Goal: Transaction & Acquisition: Subscribe to service/newsletter

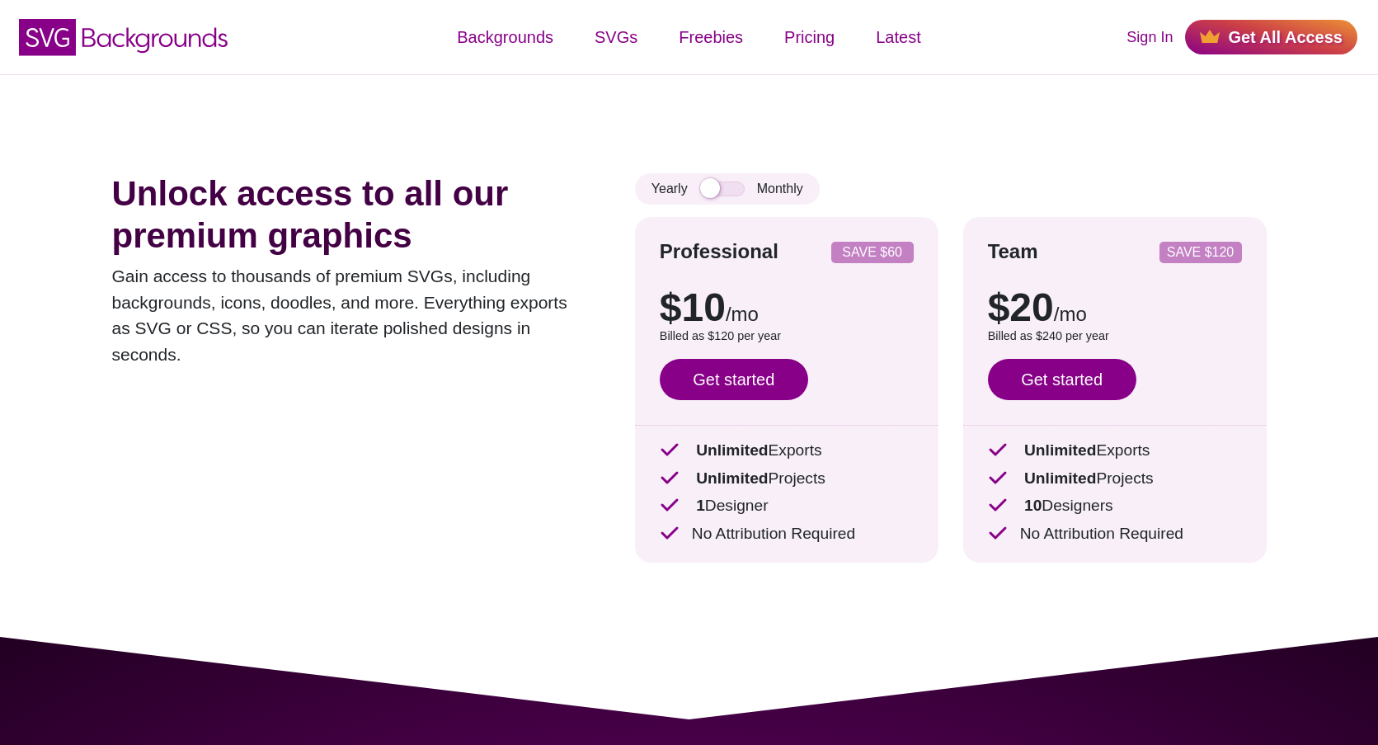
click at [894, 251] on p "SAVE $60" at bounding box center [872, 252] width 69 height 13
click at [729, 249] on strong "Professional" at bounding box center [719, 251] width 119 height 22
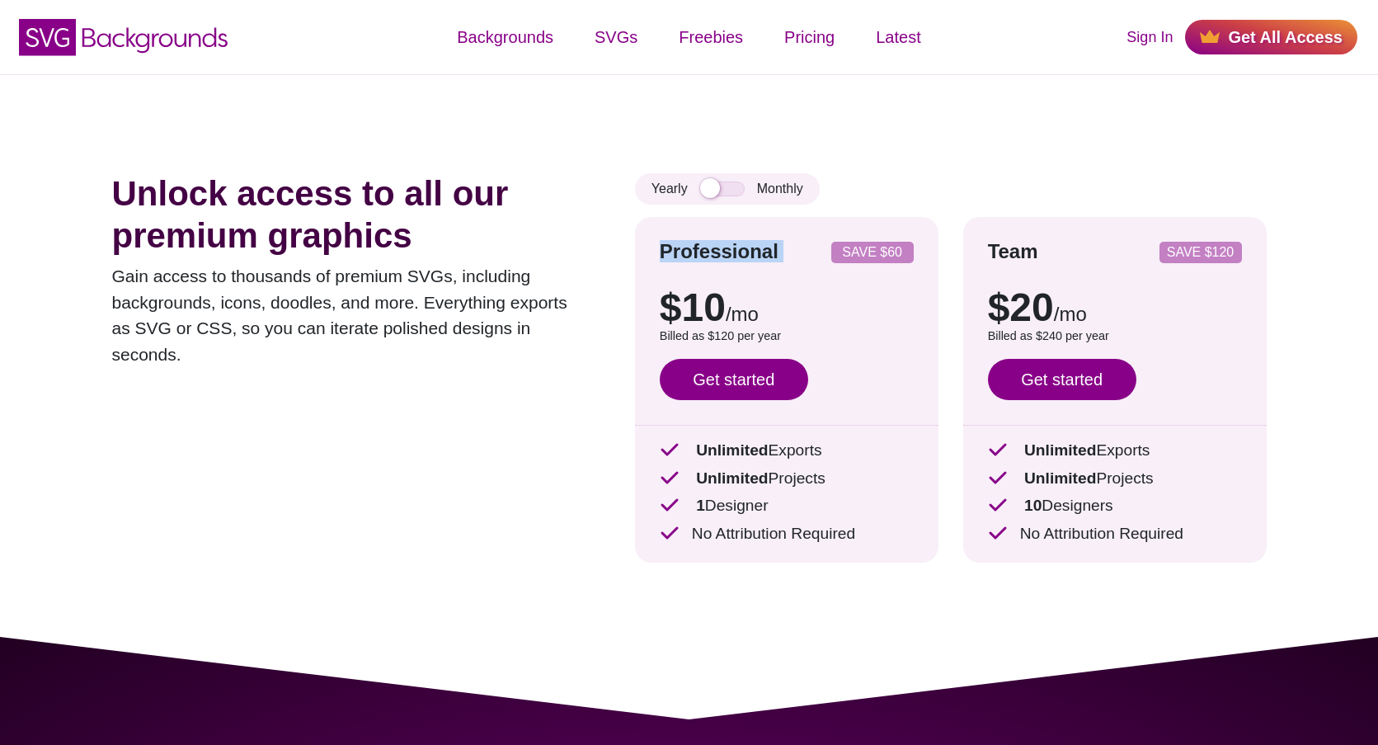
click at [729, 249] on strong "Professional" at bounding box center [719, 251] width 119 height 22
click at [851, 307] on p "$10 /mo" at bounding box center [787, 308] width 254 height 40
click at [734, 317] on span "/mo" at bounding box center [742, 314] width 33 height 22
drag, startPoint x: 734, startPoint y: 317, endPoint x: 735, endPoint y: 335, distance: 18.2
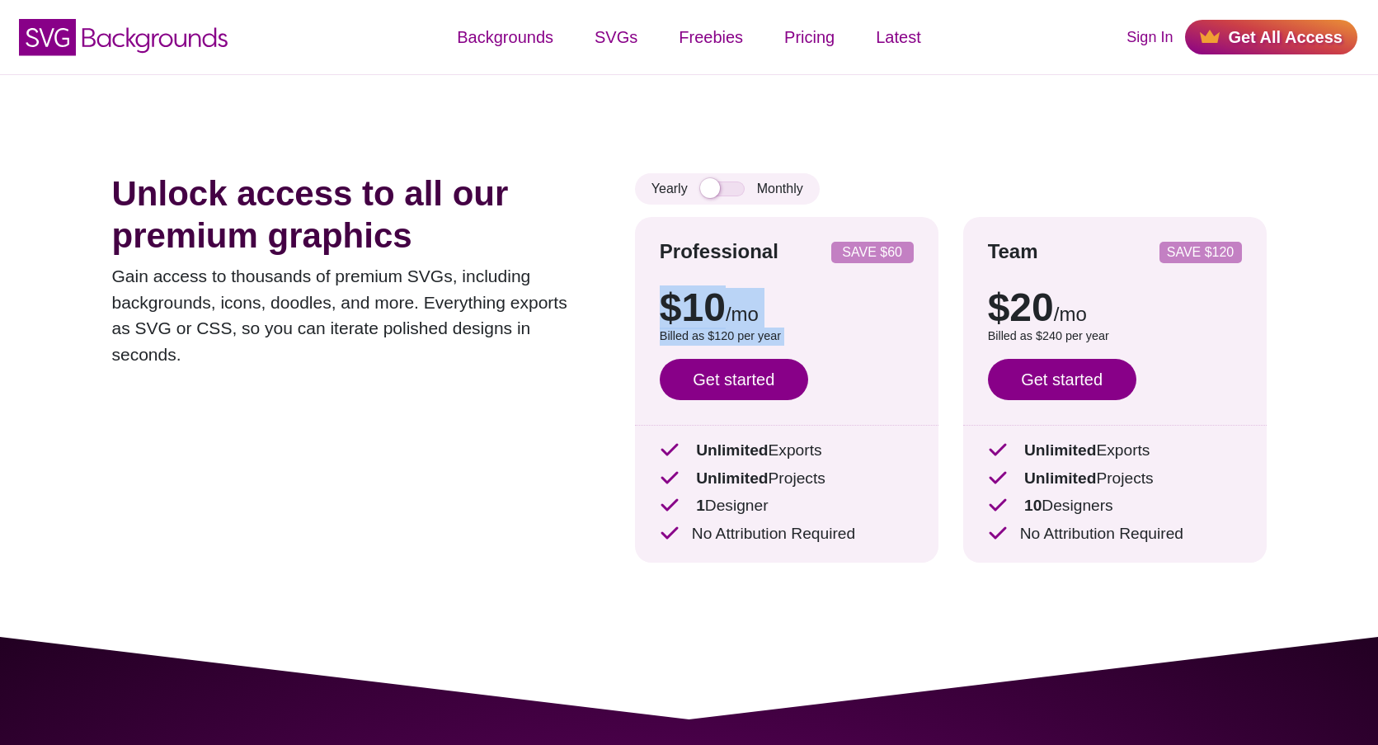
click at [735, 335] on div "$10 /mo $15 /mo Billed as $120 per year Save $60 with annual billing Get starte…" at bounding box center [787, 337] width 254 height 149
click at [858, 321] on p "$10 /mo" at bounding box center [787, 308] width 254 height 40
drag, startPoint x: 724, startPoint y: 452, endPoint x: 861, endPoint y: 566, distance: 178.5
click at [861, 566] on div "Professional SAVE $60 $10 /mo $15 /mo Billed as $120 per year Save $60 with ann…" at bounding box center [951, 402] width 632 height 370
click at [870, 568] on div "Professional SAVE $60 $10 /mo $15 /mo Billed as $120 per year Save $60 with ann…" at bounding box center [951, 402] width 632 height 370
